Goal: Information Seeking & Learning: Compare options

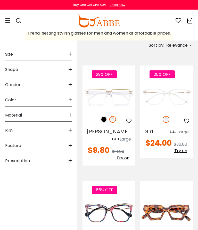
scroll to position [114, 0]
click at [7, 84] on span "Gender" at bounding box center [12, 85] width 15 height 12
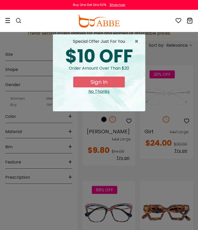
click at [139, 41] on span "×" at bounding box center [137, 41] width 6 height 6
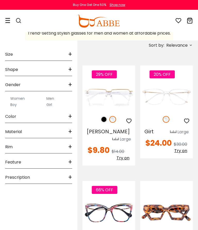
click at [22, 99] on label "Women" at bounding box center [17, 98] width 14 height 6
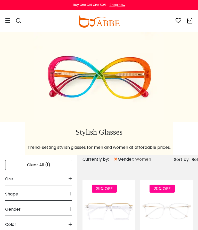
click at [71, 194] on span "+" at bounding box center [70, 194] width 4 height 12
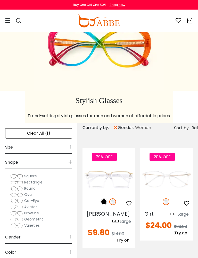
scroll to position [31, 0]
click at [31, 84] on div "Stylish Glasses Trend-setting stylish glasses for men and women at affordable p…" at bounding box center [99, 46] width 198 height 90
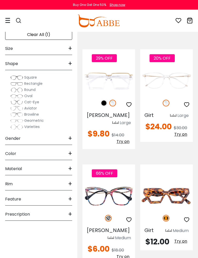
scroll to position [130, 0]
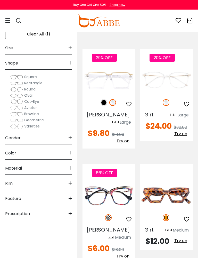
click at [68, 167] on span "+" at bounding box center [70, 169] width 4 height 12
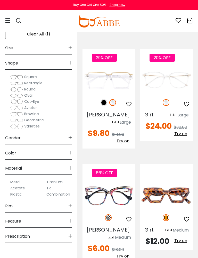
click at [16, 182] on label "Metal" at bounding box center [15, 182] width 10 height 6
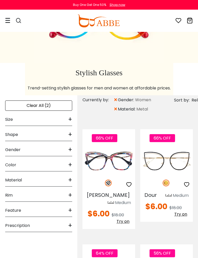
scroll to position [62, 0]
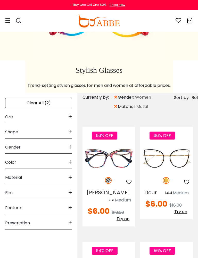
click at [67, 207] on div "Feature +" at bounding box center [38, 206] width 67 height 15
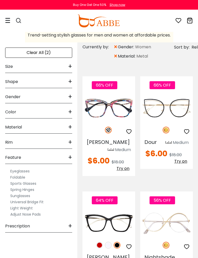
scroll to position [112, 0]
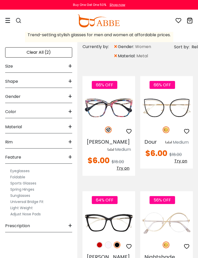
click at [27, 171] on label "Eyeglasses" at bounding box center [19, 171] width 19 height 6
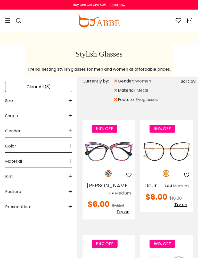
scroll to position [78, 0]
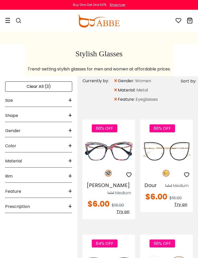
click at [64, 209] on div "Prescription +" at bounding box center [38, 205] width 67 height 15
click at [21, 229] on label "Progressive" at bounding box center [20, 227] width 20 height 6
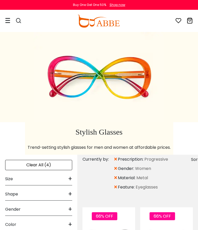
click at [58, 208] on div "Gender +" at bounding box center [38, 207] width 67 height 15
click at [20, 224] on label "Women" at bounding box center [17, 223] width 14 height 6
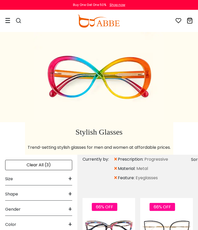
click at [71, 209] on span "+" at bounding box center [70, 209] width 4 height 12
click at [16, 223] on label "Women" at bounding box center [17, 223] width 14 height 6
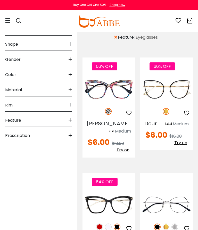
scroll to position [149, 0]
